Goal: Check status

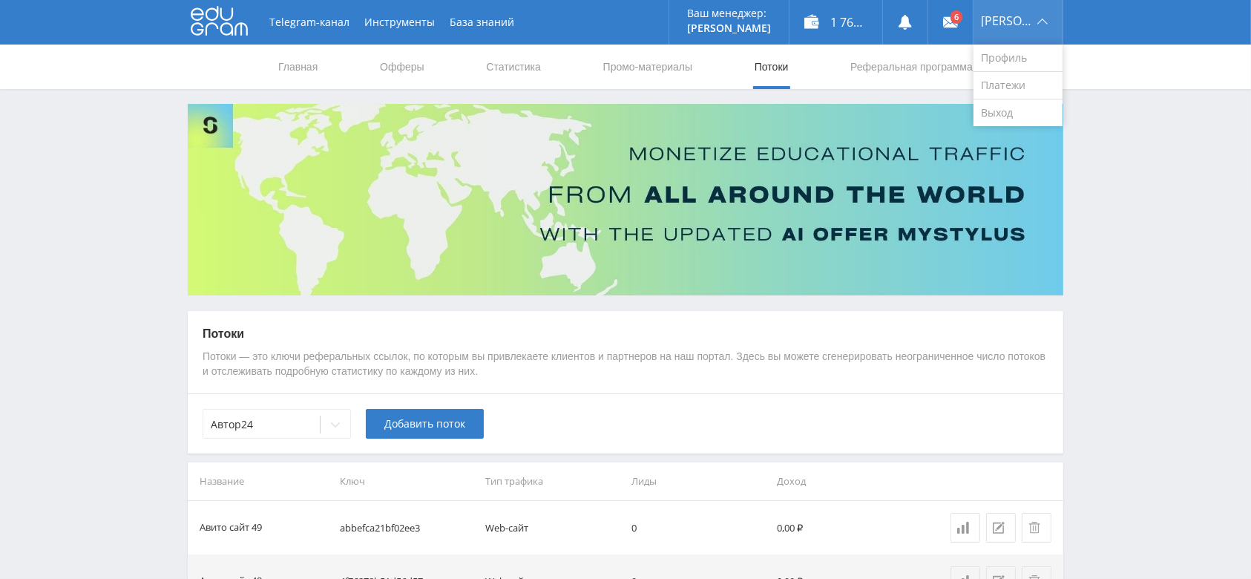
click at [1051, 27] on div "[PERSON_NAME]" at bounding box center [1018, 22] width 89 height 45
click at [1011, 118] on link "Выход" at bounding box center [1018, 112] width 89 height 27
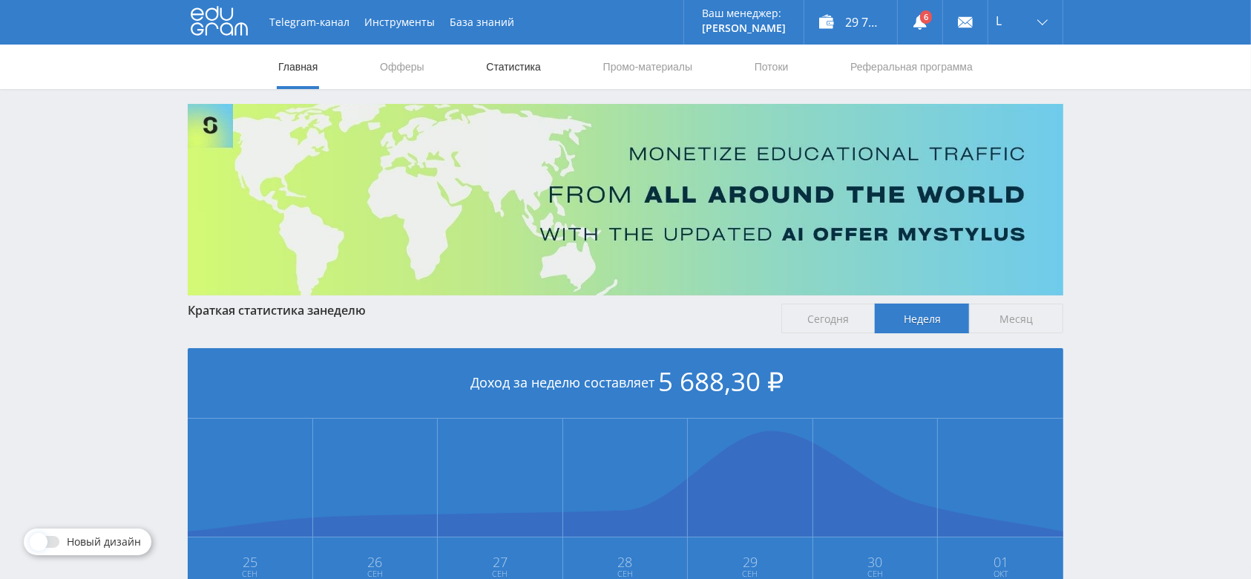
click at [509, 71] on link "Статистика" at bounding box center [514, 67] width 58 height 45
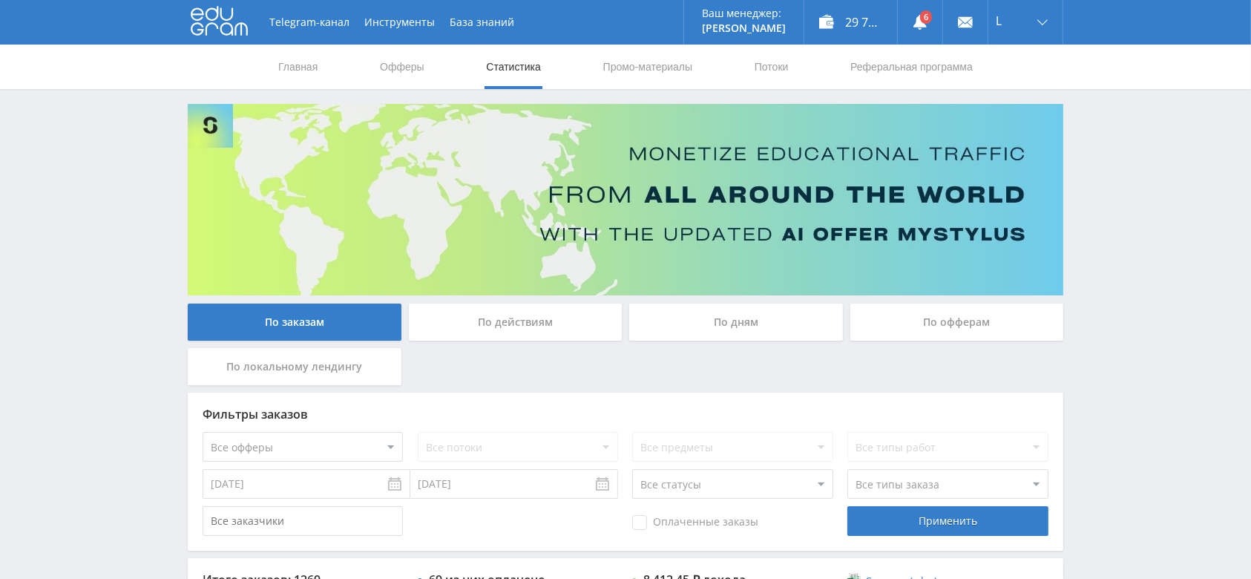
scroll to position [197, 0]
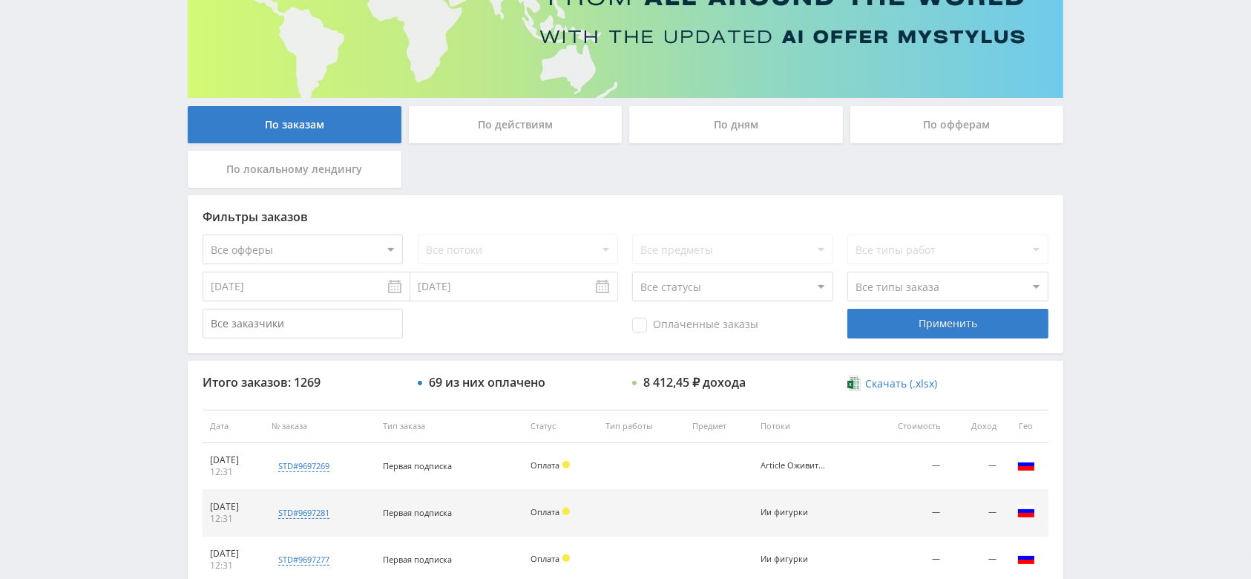
click at [344, 246] on select "Все офферы MyStylus MyStylus - Revshare Кэмп Studybay Автор24 Studybay Brazil S…" at bounding box center [303, 249] width 200 height 30
select select "340"
click at [299, 272] on input "24.09.2025" at bounding box center [307, 287] width 208 height 30
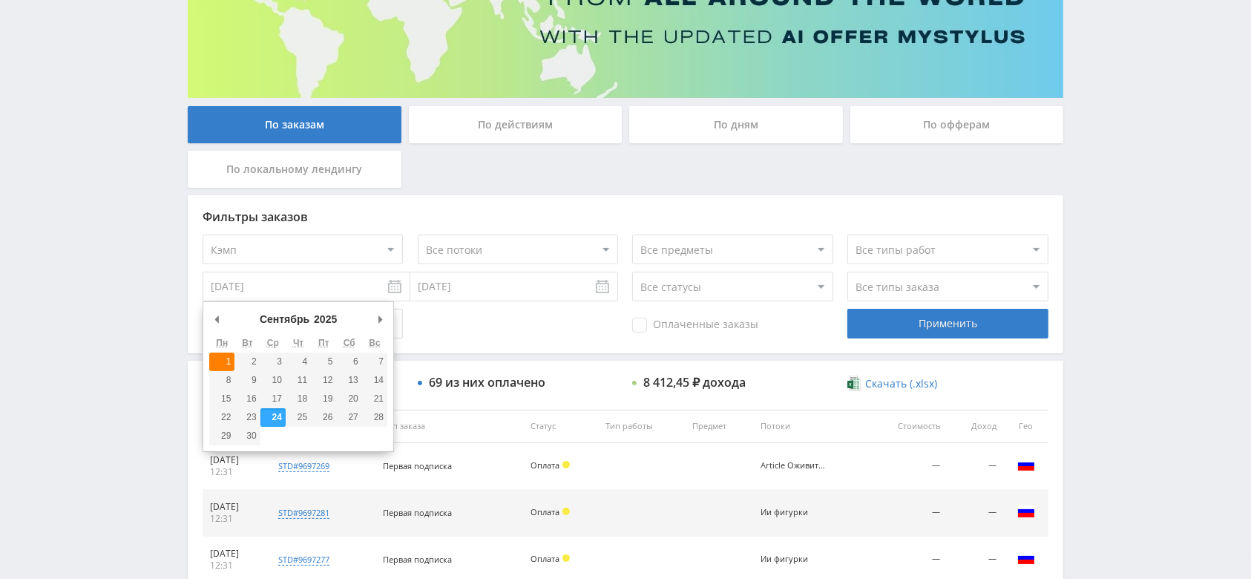
type input "01.09.2025"
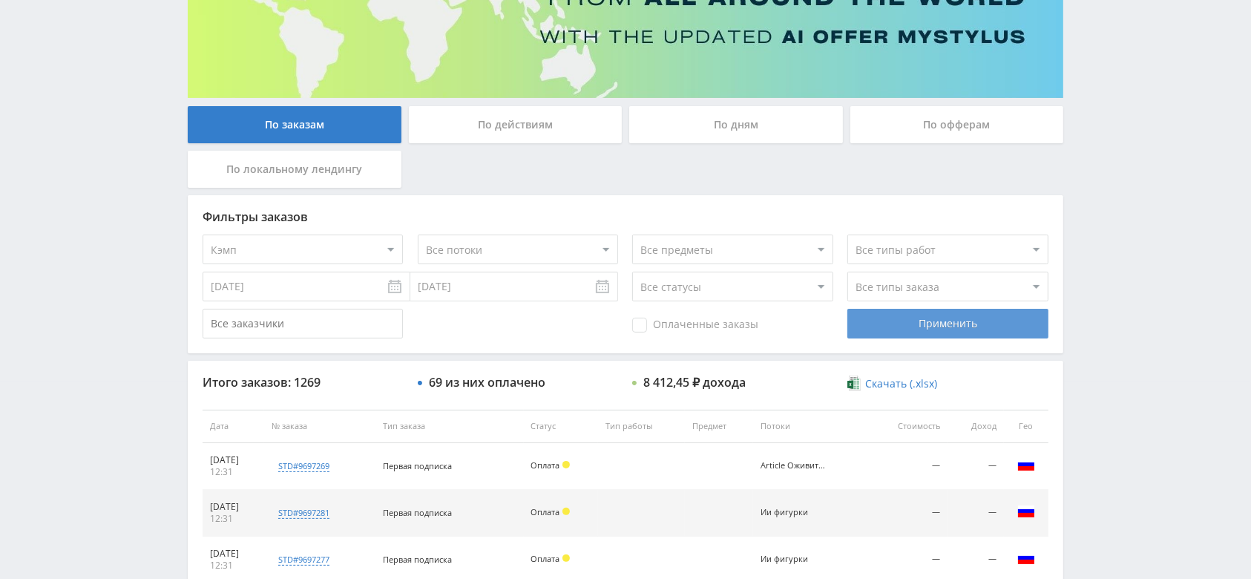
click at [975, 327] on div "Применить" at bounding box center [947, 324] width 200 height 30
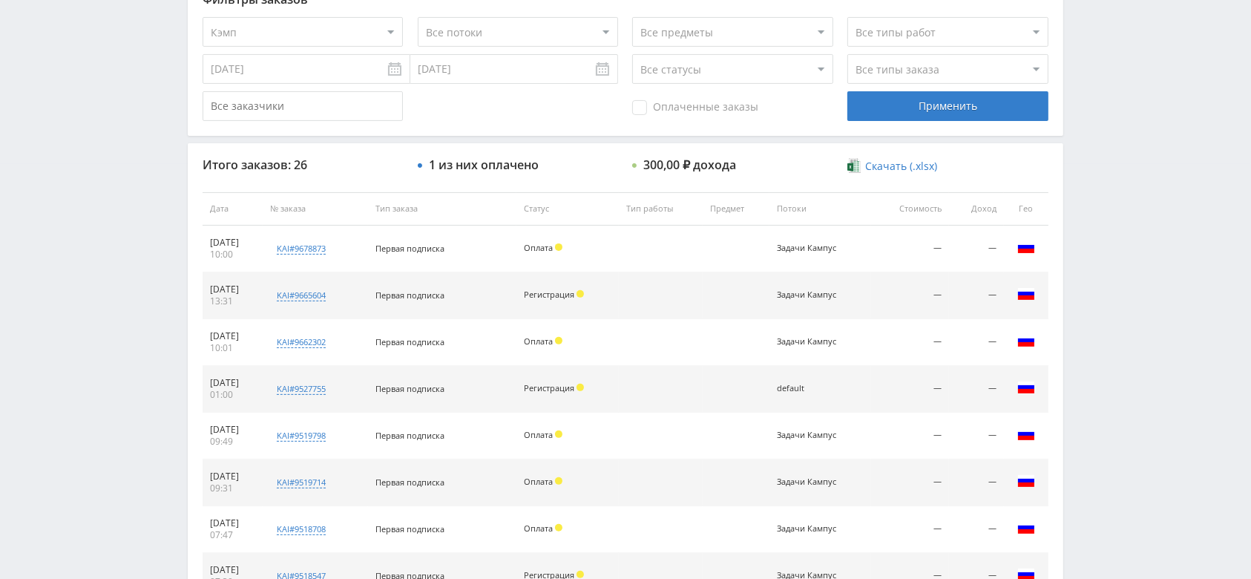
scroll to position [396, 0]
